Goal: Find specific page/section: Find specific page/section

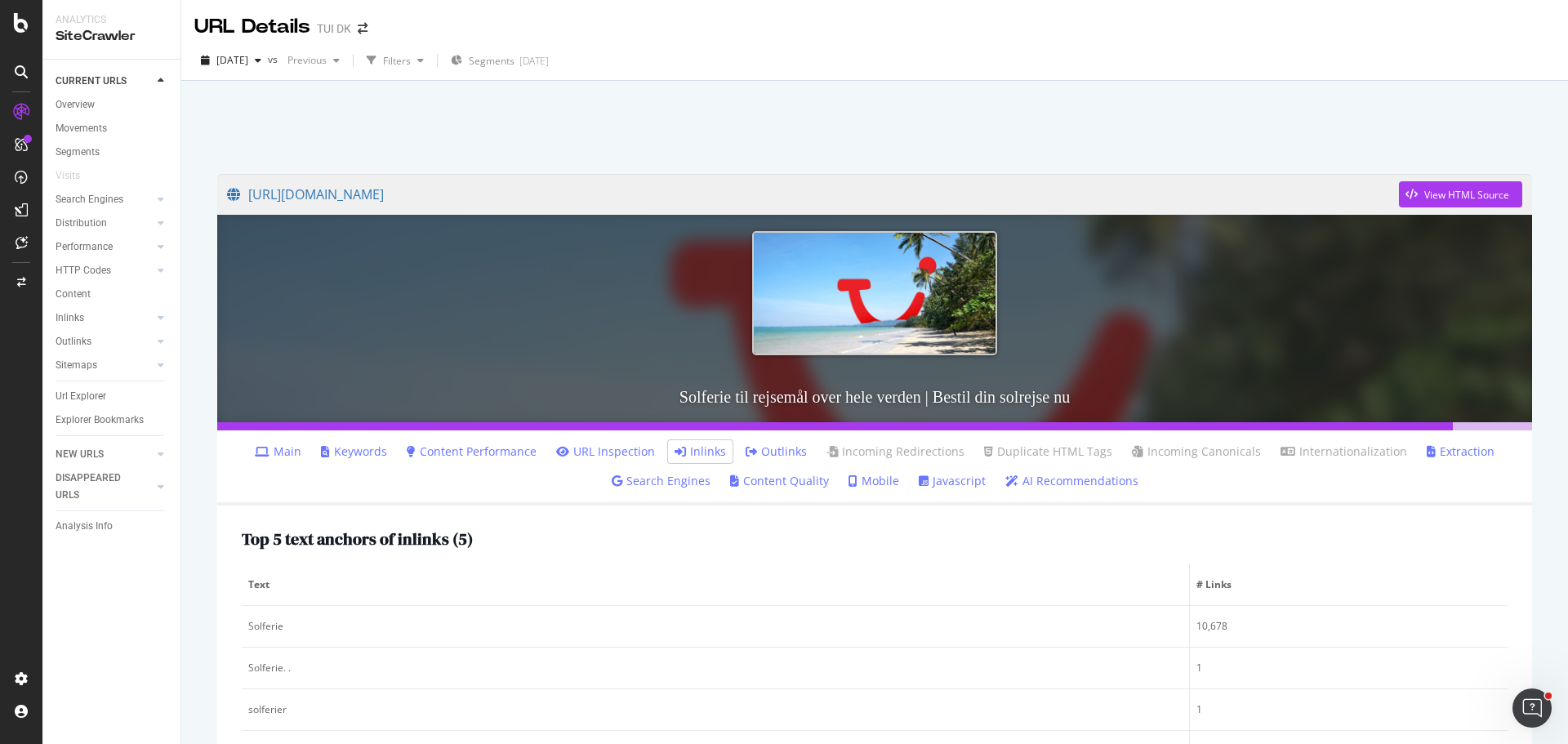
scroll to position [606, 0]
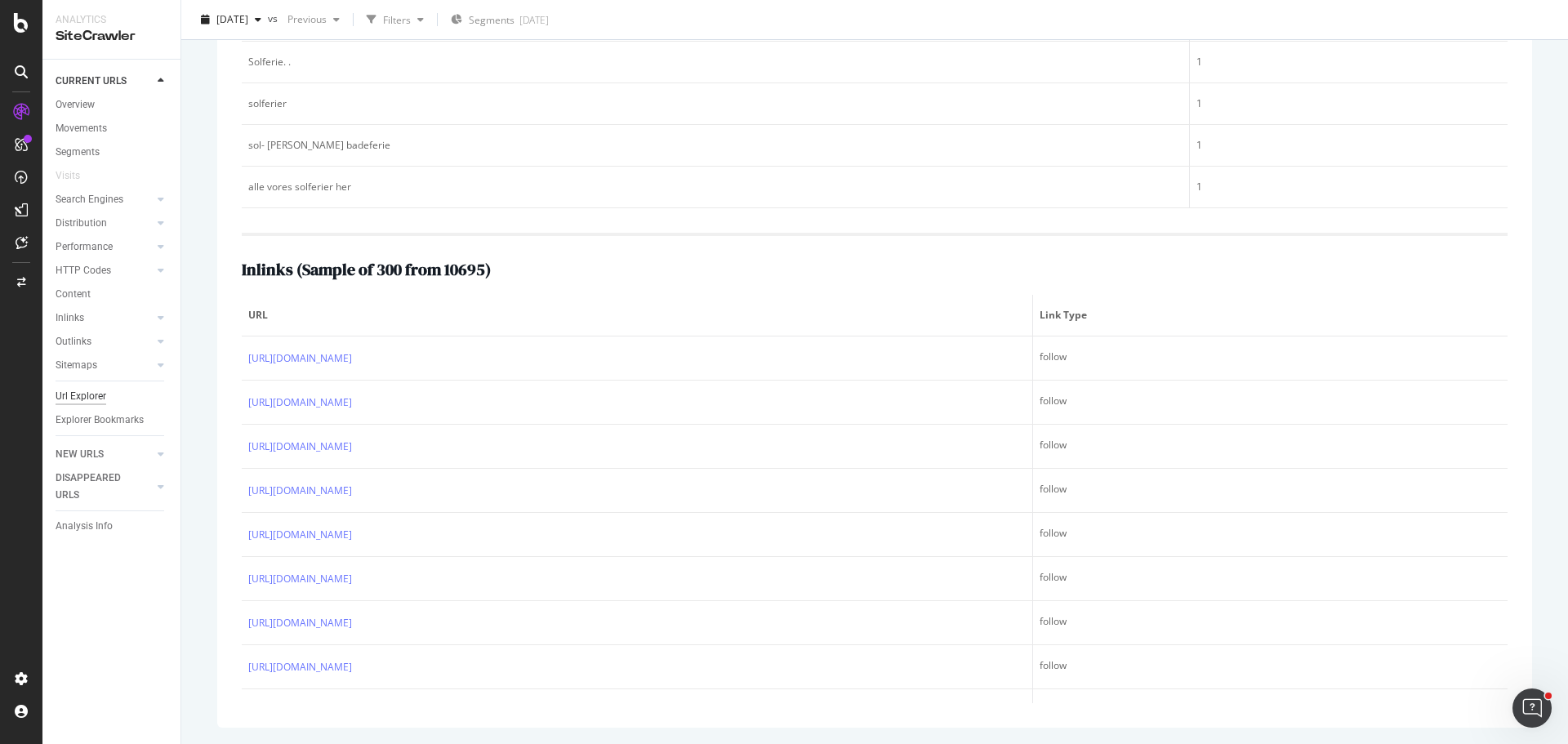
click at [70, 399] on div "Url Explorer" at bounding box center [81, 396] width 51 height 17
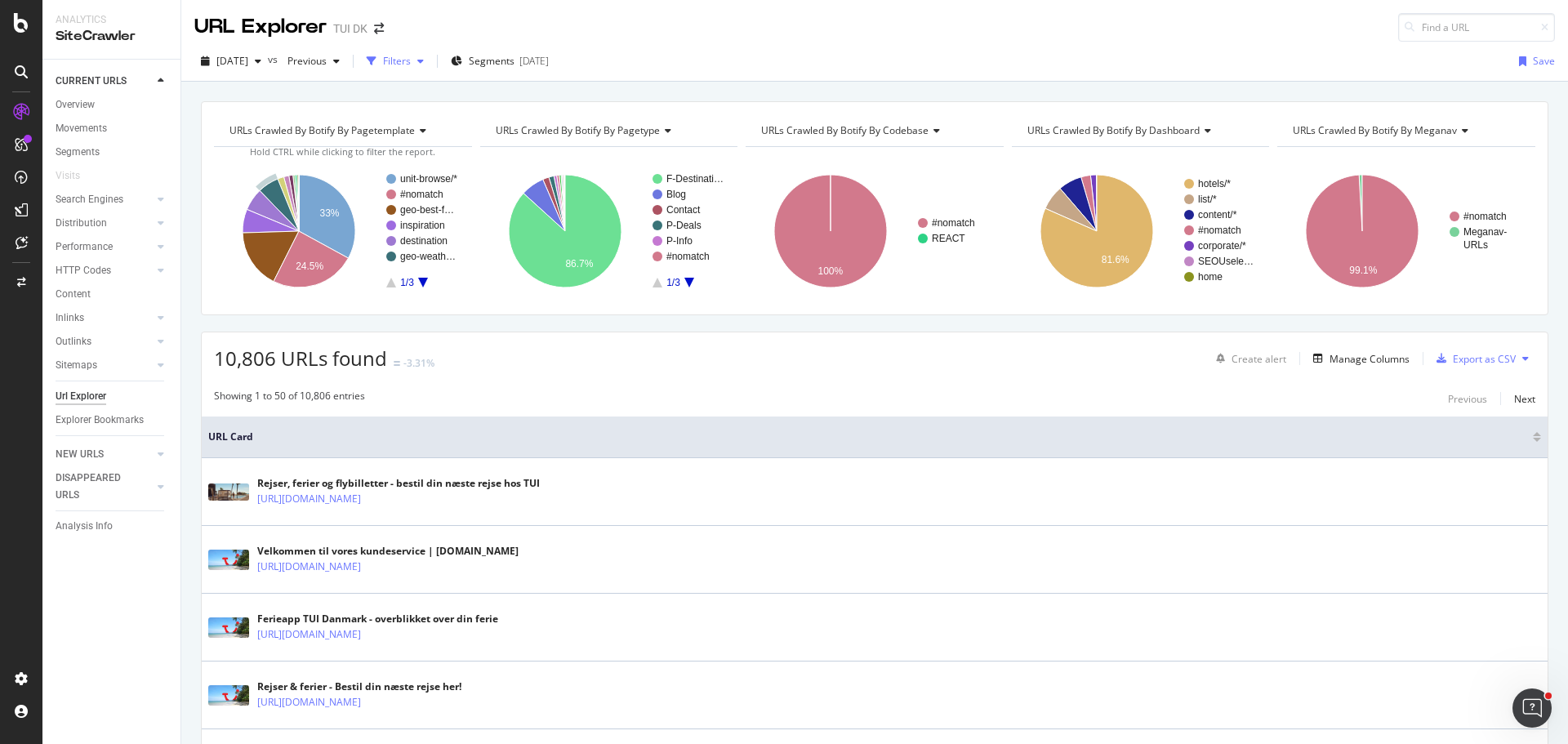
click at [383, 70] on div "button" at bounding box center [372, 62] width 23 height 23
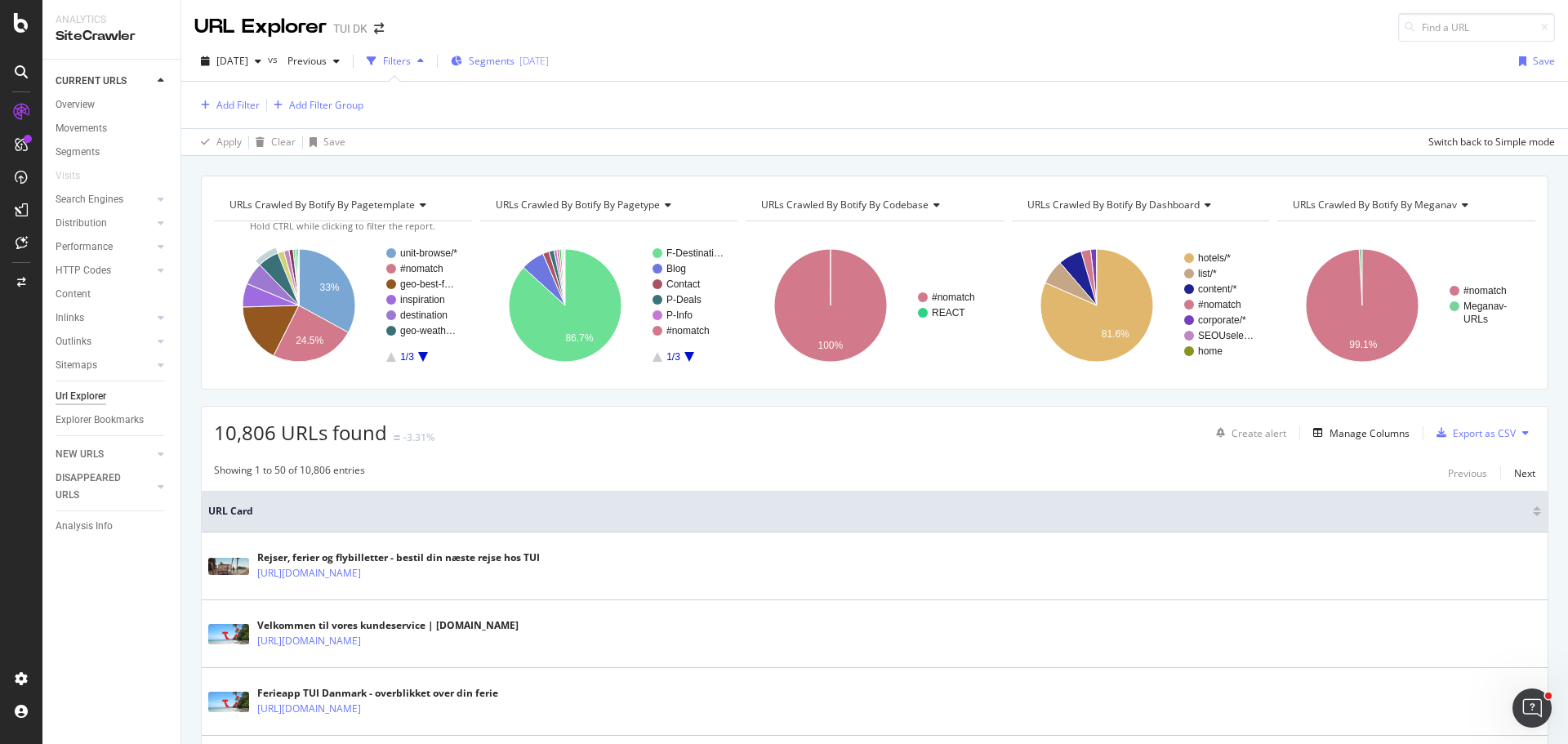
click at [515, 64] on span "Segments" at bounding box center [492, 61] width 46 height 14
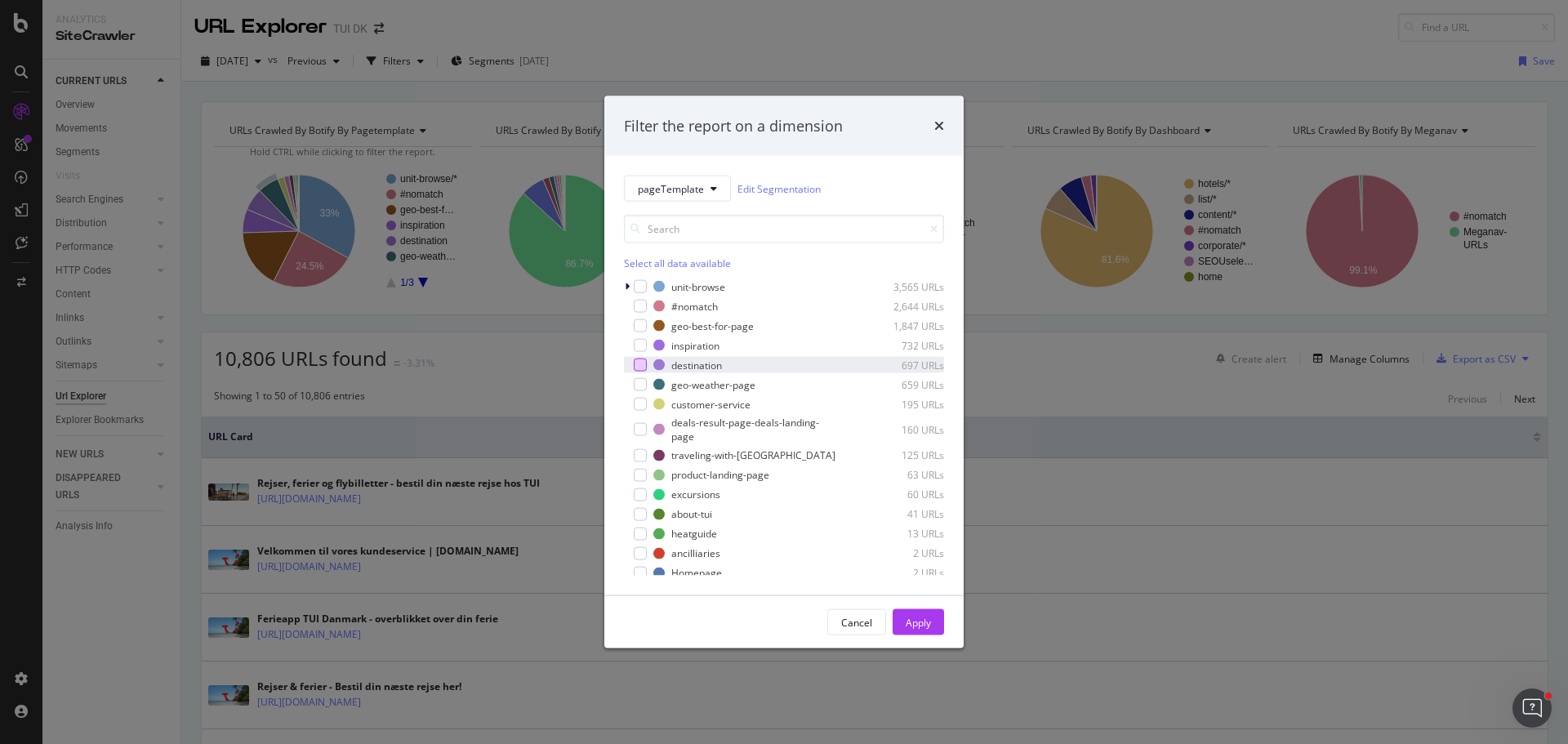
click at [641, 369] on div "modal" at bounding box center [640, 364] width 13 height 13
click at [914, 628] on div "Apply" at bounding box center [919, 622] width 25 height 14
